Goal: Find specific page/section: Find specific page/section

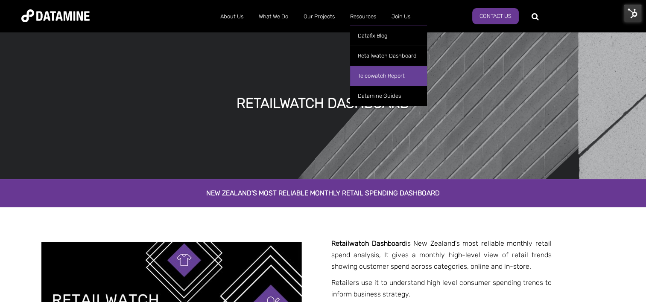
click at [368, 75] on link "Telcowatch Report" at bounding box center [388, 76] width 77 height 20
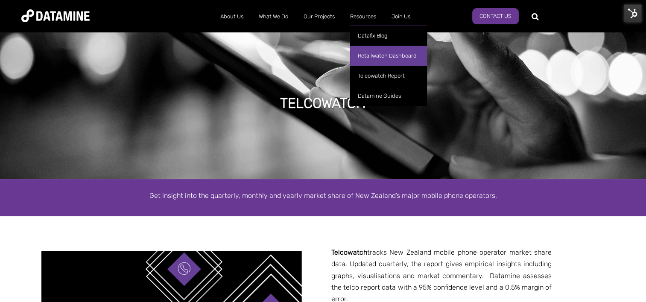
click at [367, 56] on link "Retailwatch Dashboard" at bounding box center [388, 56] width 77 height 20
